Goal: Use online tool/utility: Utilize a website feature to perform a specific function

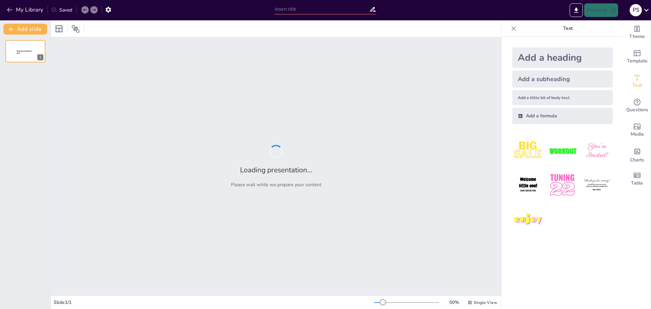
type input "Imported Presentación - Actividades formativas – Tercer semestre.pptx"
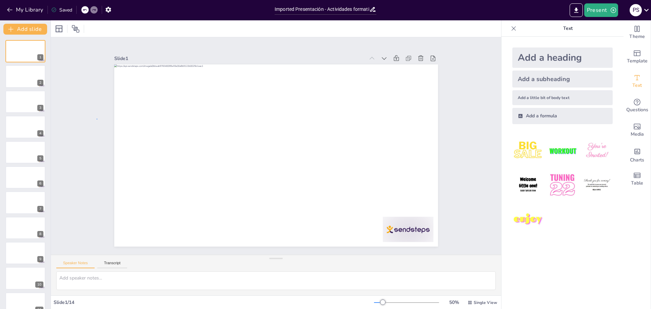
drag, startPoint x: 97, startPoint y: 119, endPoint x: 91, endPoint y: 111, distance: 9.7
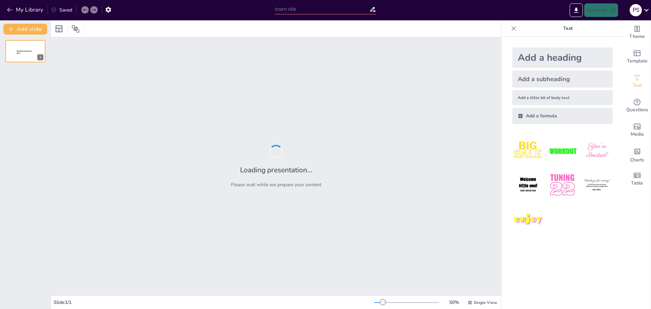
type input "Imported PRIMER SEMESTRE.pptx"
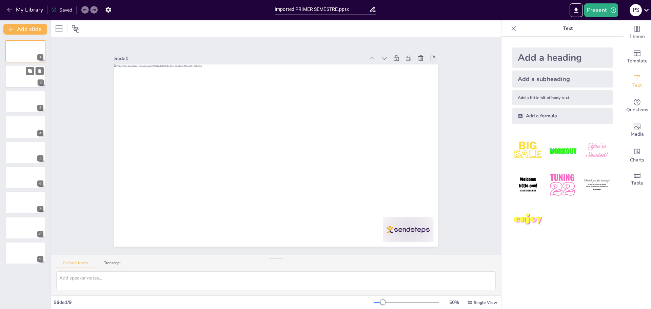
click at [25, 81] on div at bounding box center [25, 76] width 41 height 23
